Goal: Task Accomplishment & Management: Manage account settings

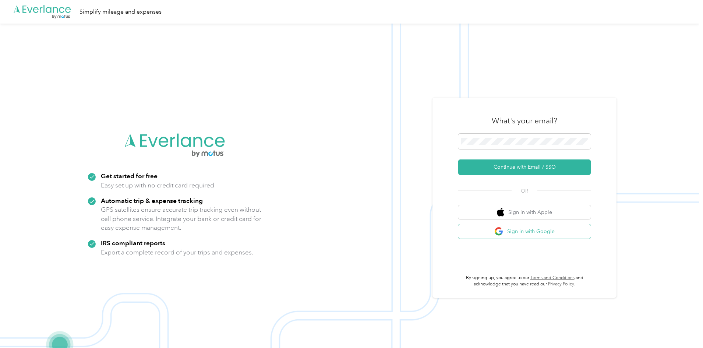
click at [504, 233] on img "button" at bounding box center [498, 231] width 9 height 9
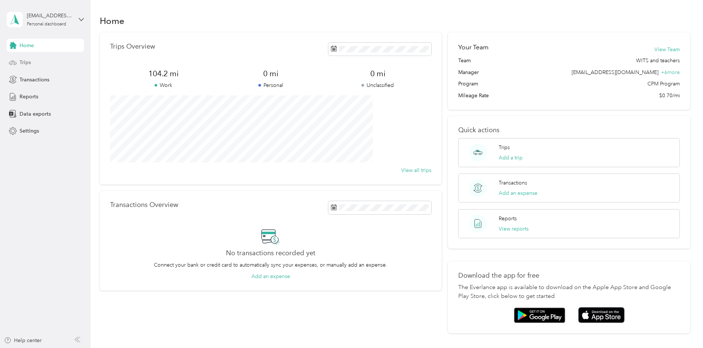
click at [43, 63] on div "Trips" at bounding box center [45, 62] width 77 height 13
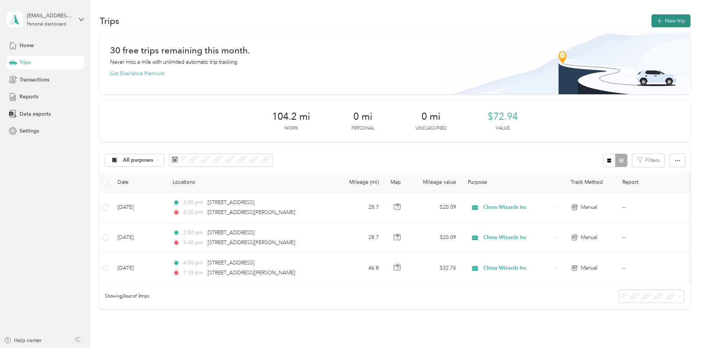
click at [651, 21] on button "New trip" at bounding box center [670, 20] width 39 height 13
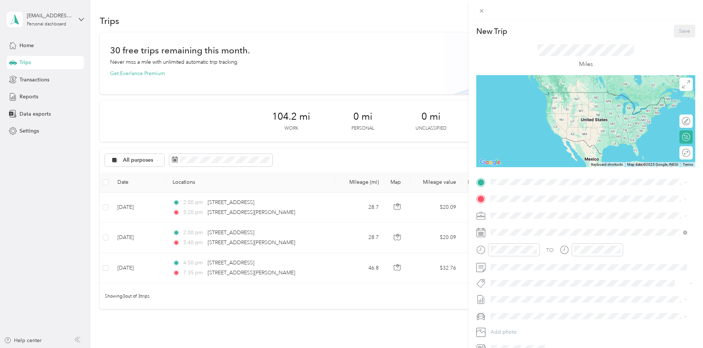
click at [482, 232] on icon at bounding box center [480, 232] width 9 height 9
click at [483, 232] on icon at bounding box center [480, 232] width 9 height 9
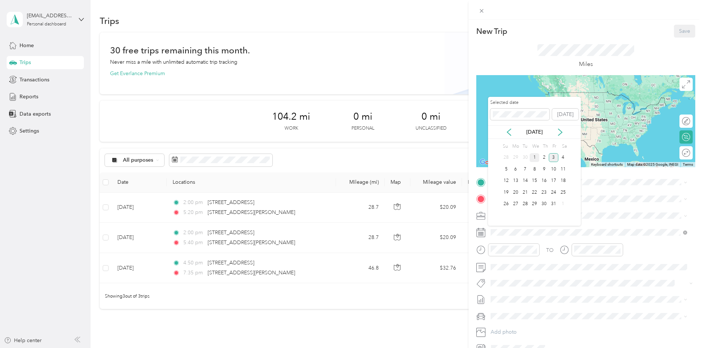
click at [536, 158] on div "1" at bounding box center [535, 157] width 10 height 9
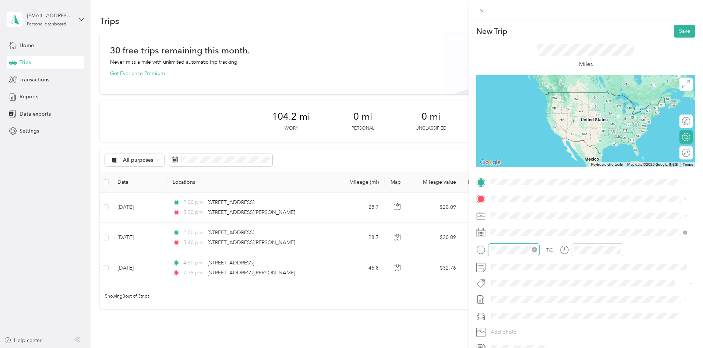
click at [536, 250] on icon "close-circle" at bounding box center [534, 249] width 5 height 5
click at [501, 202] on div "05" at bounding box center [499, 203] width 18 height 10
click at [520, 150] on div "00" at bounding box center [520, 151] width 18 height 10
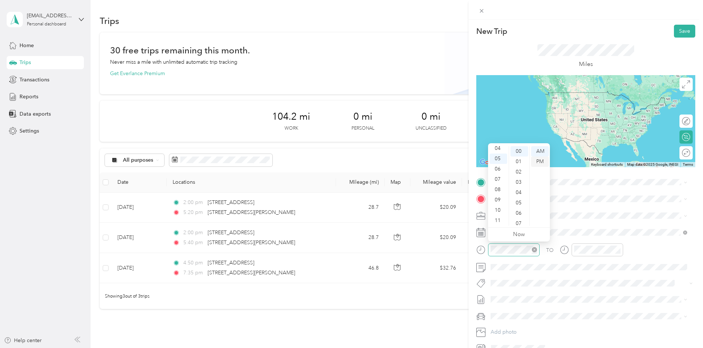
click at [543, 160] on div "PM" at bounding box center [540, 161] width 18 height 10
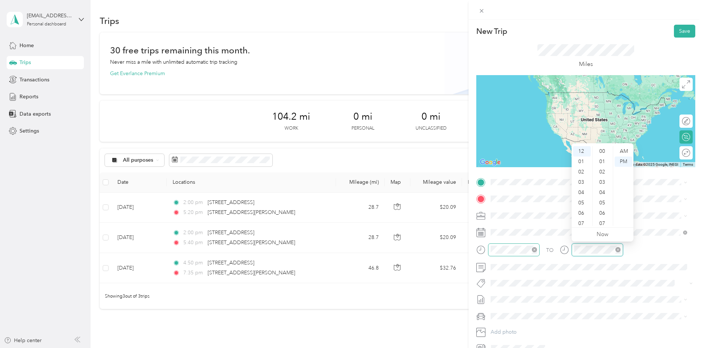
scroll to position [539, 0]
click at [678, 151] on div "Round trip" at bounding box center [661, 153] width 57 height 8
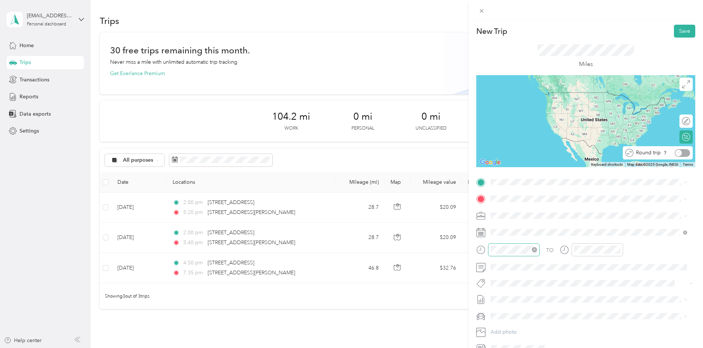
click at [674, 152] on div "Round trip" at bounding box center [661, 153] width 57 height 8
click at [677, 155] on div "Round trip" at bounding box center [661, 153] width 57 height 8
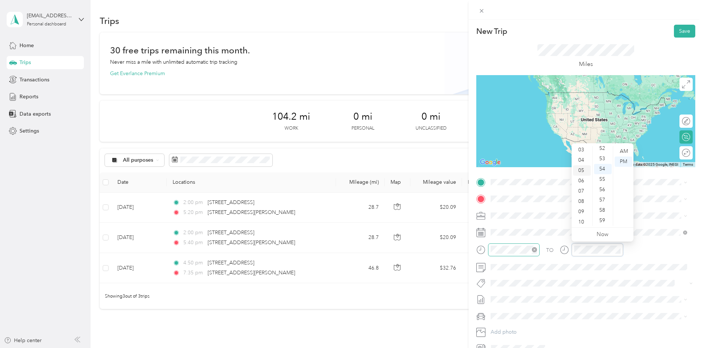
scroll to position [37, 0]
click at [580, 198] on div "08" at bounding box center [582, 197] width 18 height 10
click at [604, 154] on div "00" at bounding box center [603, 151] width 18 height 10
click at [659, 211] on span at bounding box center [591, 216] width 207 height 12
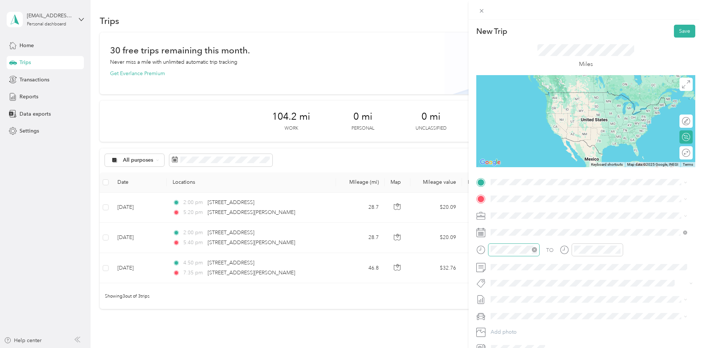
click at [520, 188] on div "TO Add photo" at bounding box center [585, 265] width 219 height 178
click at [563, 209] on span "[STREET_ADDRESS][US_STATE]" at bounding box center [542, 208] width 74 height 7
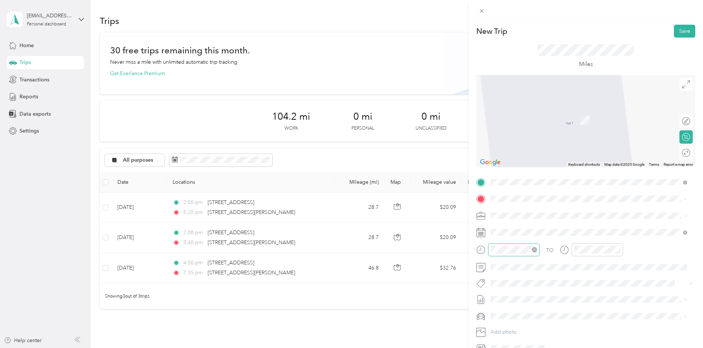
click at [580, 231] on li "[STREET_ADDRESS][US_STATE]" at bounding box center [589, 223] width 202 height 15
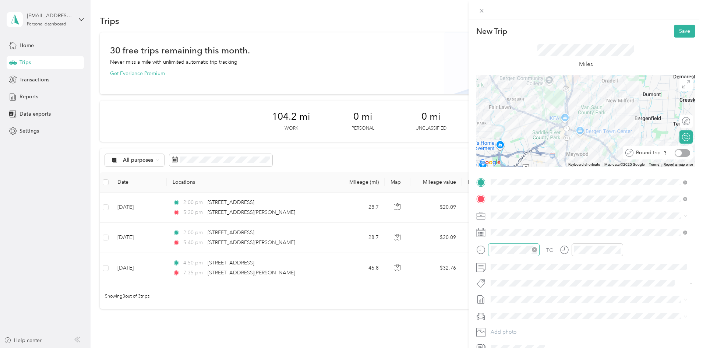
click at [678, 155] on div at bounding box center [682, 153] width 15 height 8
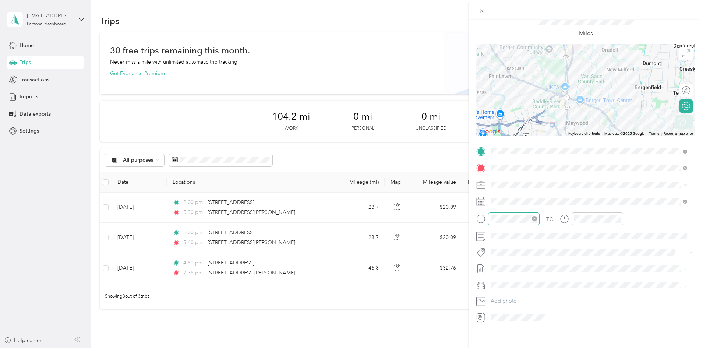
scroll to position [39, 0]
click at [547, 201] on div "Chess Wizards Inc" at bounding box center [588, 203] width 191 height 8
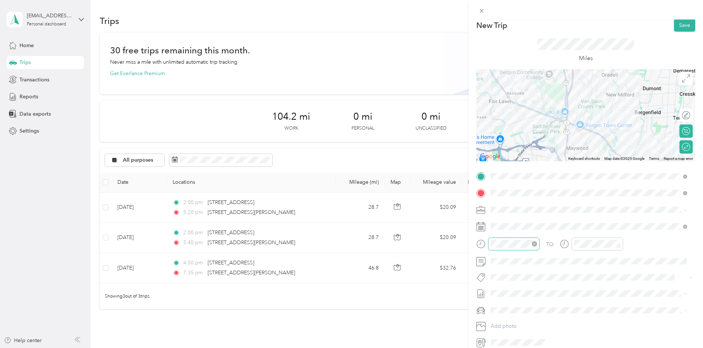
scroll to position [0, 0]
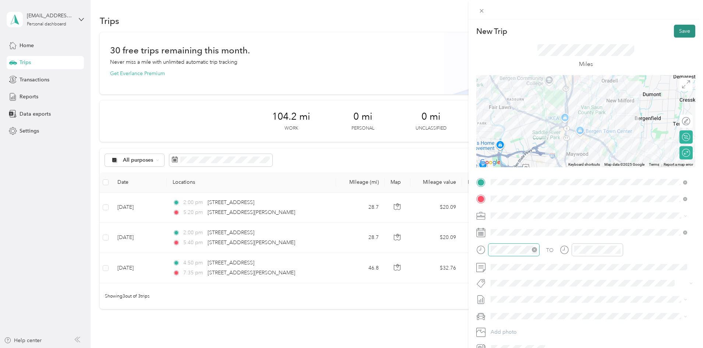
click at [675, 32] on button "Save" at bounding box center [684, 31] width 21 height 13
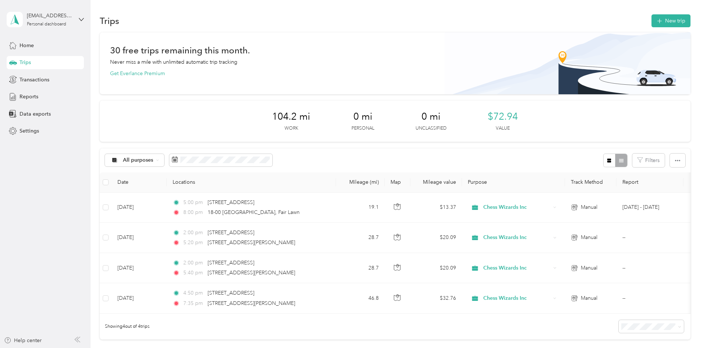
click at [678, 225] on div "30 free trips remaining this month. Never miss a mile with unlimited automatic …" at bounding box center [395, 198] width 591 height 333
click at [49, 66] on div "Trips" at bounding box center [45, 62] width 77 height 13
click at [43, 50] on div "Home" at bounding box center [45, 45] width 77 height 13
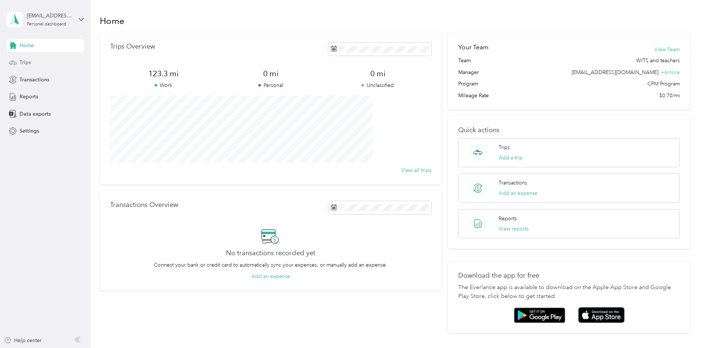
click at [40, 64] on div "Trips" at bounding box center [45, 62] width 77 height 13
